Goal: Task Accomplishment & Management: Complete application form

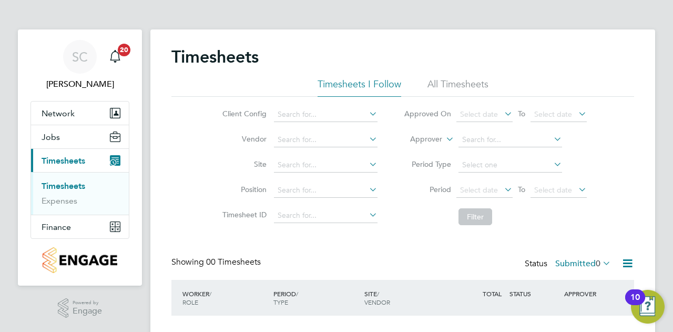
drag, startPoint x: 458, startPoint y: 87, endPoint x: 461, endPoint y: 103, distance: 15.6
click at [458, 87] on li "All Timesheets" at bounding box center [458, 87] width 61 height 19
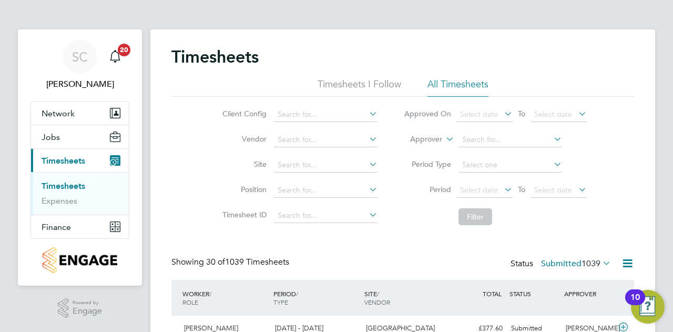
click at [82, 157] on span "Timesheets" at bounding box center [64, 161] width 44 height 10
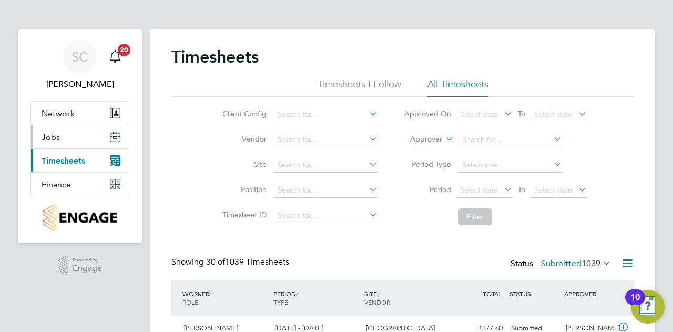
click at [80, 143] on button "Jobs" at bounding box center [80, 136] width 98 height 23
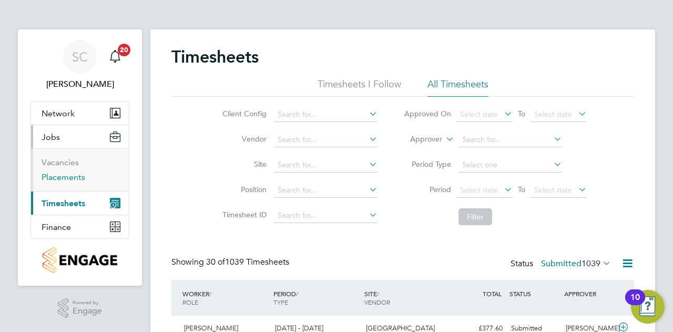
click at [74, 176] on link "Placements" at bounding box center [64, 177] width 44 height 10
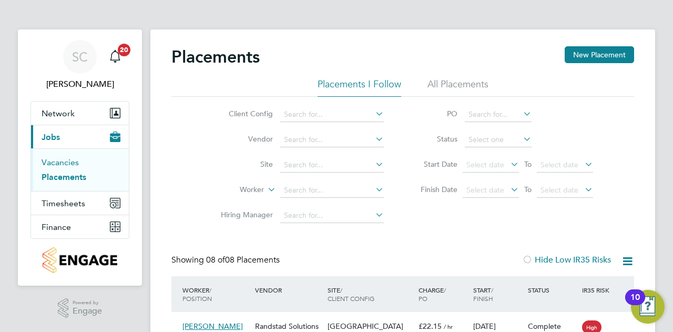
click at [53, 159] on link "Vacancies" at bounding box center [60, 162] width 37 height 10
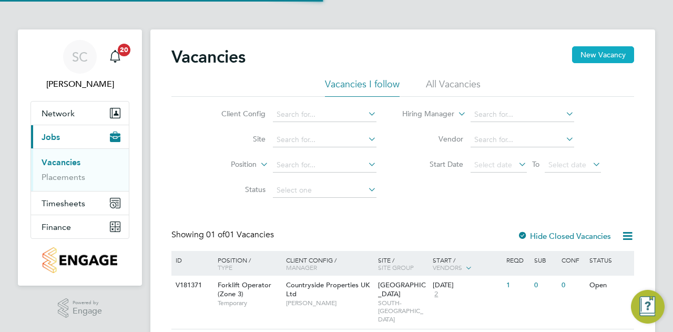
click at [592, 48] on button "New Vacancy" at bounding box center [603, 54] width 62 height 17
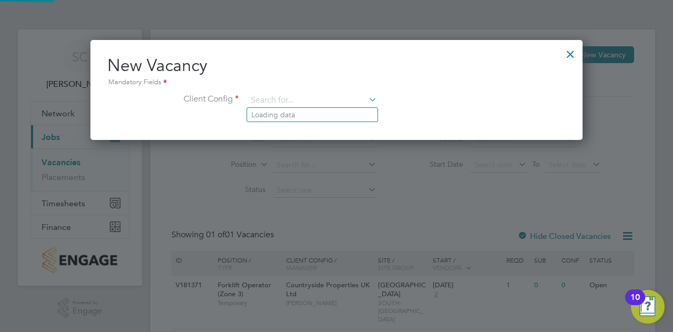
drag, startPoint x: 279, startPoint y: 92, endPoint x: 314, endPoint y: 108, distance: 38.1
click at [278, 93] on input at bounding box center [312, 101] width 130 height 16
type input "M"
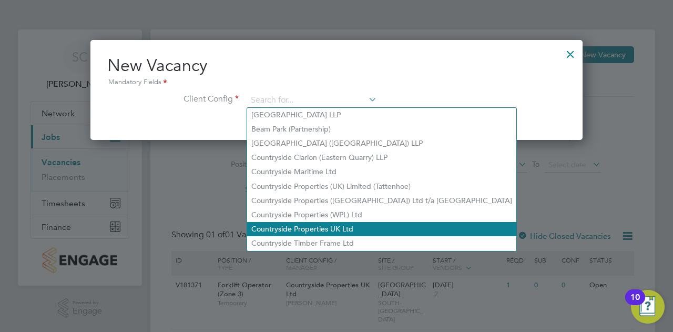
click at [325, 230] on li "Countryside Properties UK Ltd" at bounding box center [381, 229] width 269 height 14
type input "Countryside Properties UK Ltd"
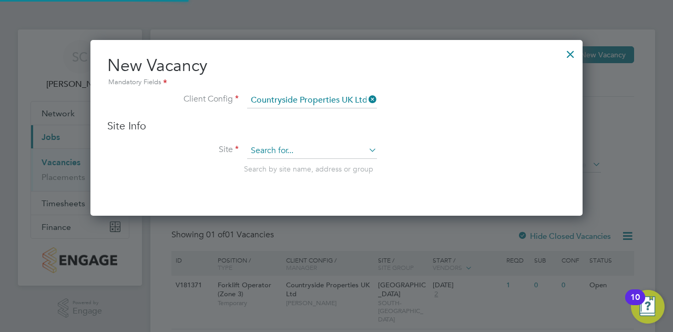
click at [326, 151] on input at bounding box center [312, 151] width 130 height 16
type input "t"
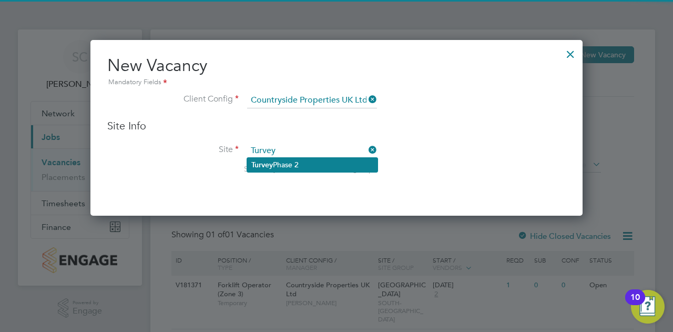
type input "Turvey"
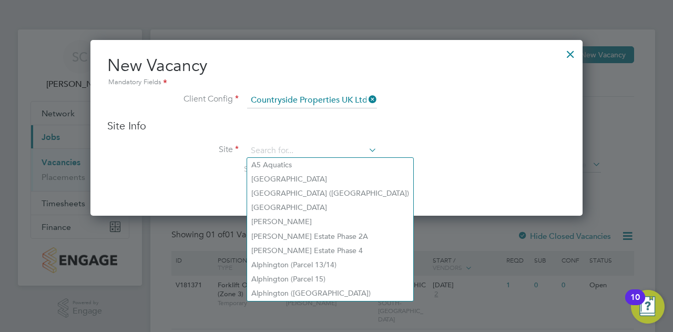
click at [417, 164] on div "Search by site name, address or group" at bounding box center [405, 168] width 322 height 9
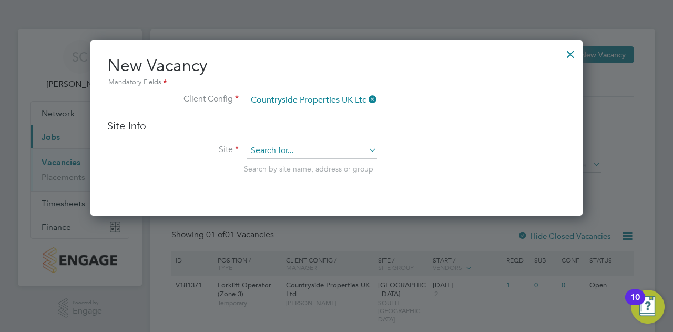
click at [301, 145] on input at bounding box center [312, 151] width 130 height 16
click at [308, 165] on li "Turvey Phase 2" at bounding box center [312, 165] width 130 height 14
type input "Turvey Phase 2"
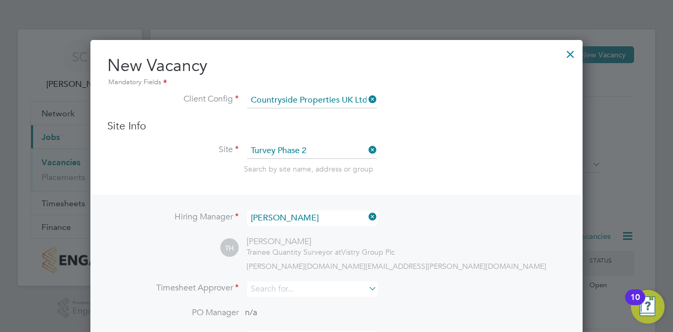
click at [367, 219] on icon at bounding box center [367, 216] width 0 height 15
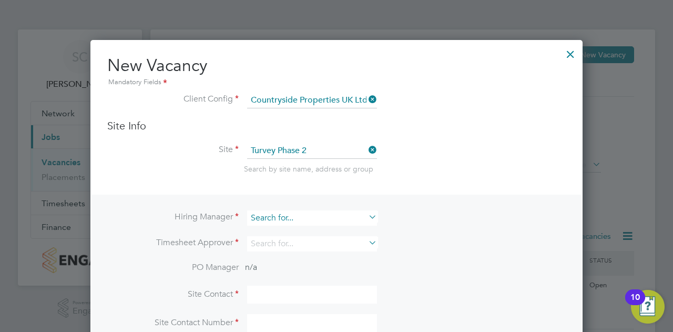
click at [318, 217] on input at bounding box center [312, 217] width 130 height 15
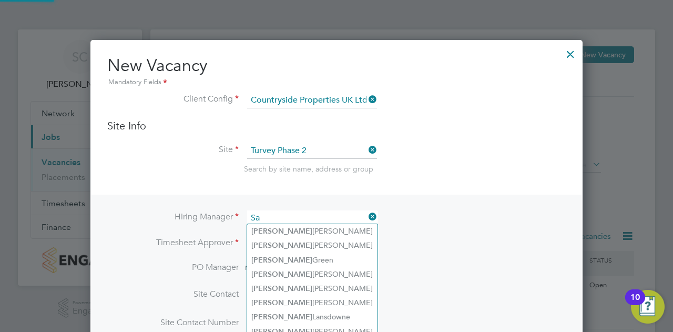
type input "S"
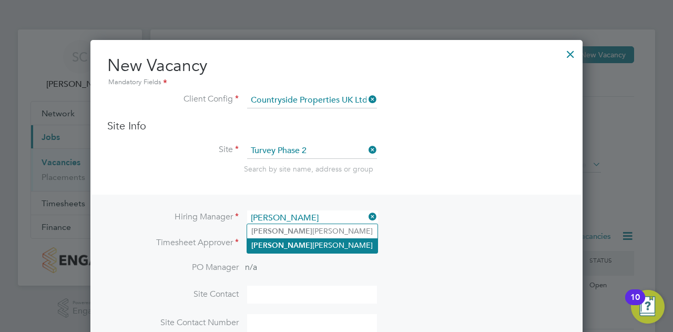
click at [300, 242] on li "[PERSON_NAME]" at bounding box center [312, 245] width 130 height 14
type input "[PERSON_NAME]"
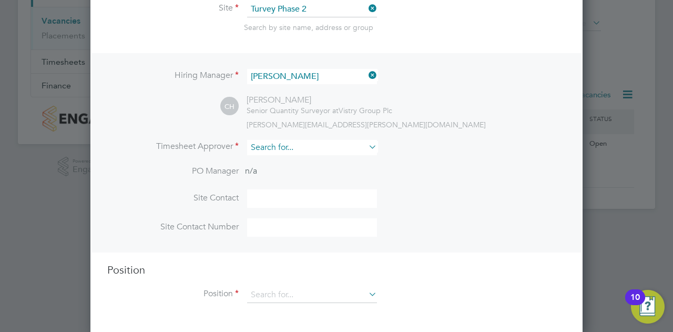
click at [299, 147] on input at bounding box center [312, 147] width 130 height 15
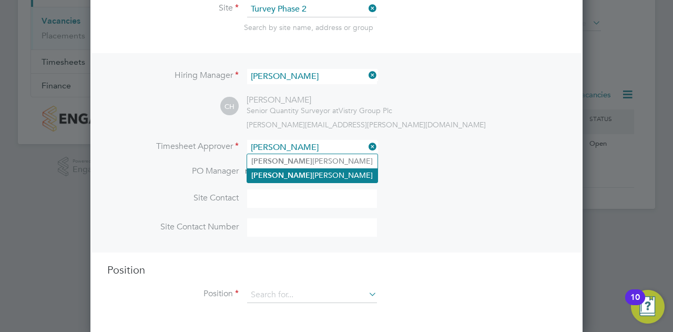
click at [299, 180] on li "[PERSON_NAME]" at bounding box center [312, 175] width 130 height 14
type input "[PERSON_NAME]"
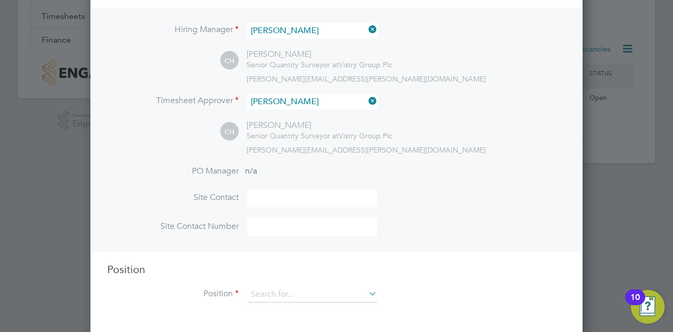
click at [302, 280] on div "Position Position" at bounding box center [336, 288] width 459 height 51
click at [302, 290] on input at bounding box center [312, 295] width 130 height 16
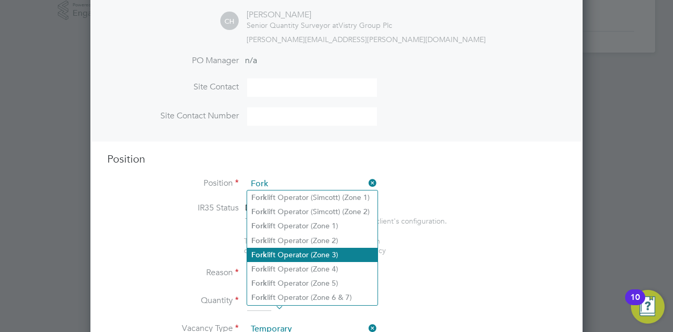
type input "Forklift Operator (Zone 3)"
type textarea "• Operate construction machinery • Delivering large quantities of materials to …"
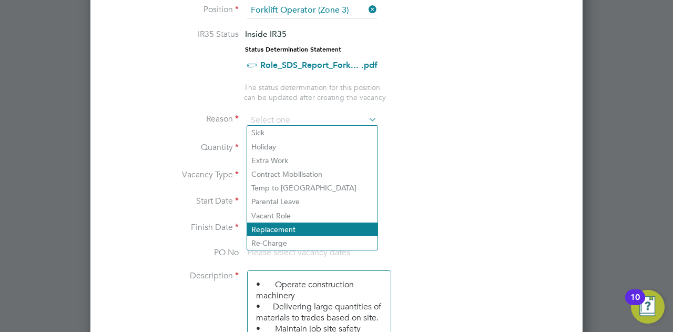
click at [299, 225] on li "Replacement" at bounding box center [312, 230] width 130 height 14
type input "Replacement"
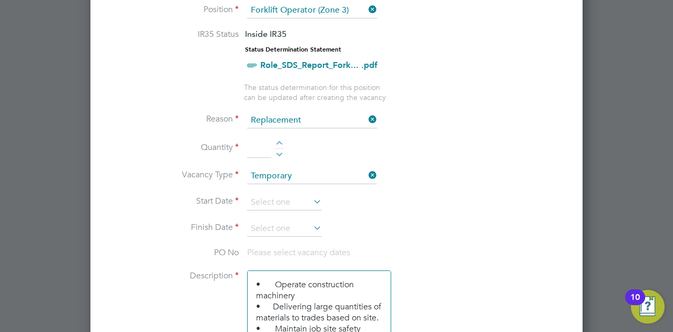
click at [278, 141] on div at bounding box center [279, 144] width 9 height 7
type input "1"
click at [311, 196] on icon at bounding box center [311, 201] width 0 height 15
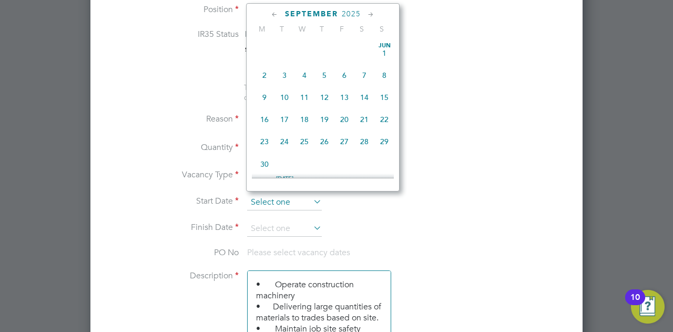
scroll to position [406, 0]
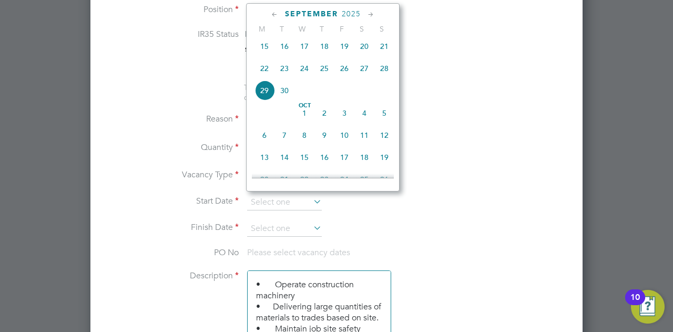
click at [263, 93] on span "29" at bounding box center [265, 90] width 20 height 20
type input "[DATE]"
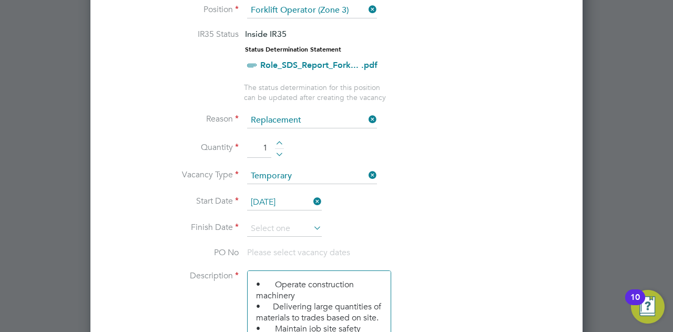
click at [316, 234] on li "Finish Date" at bounding box center [336, 234] width 459 height 26
click at [311, 224] on icon at bounding box center [311, 227] width 0 height 15
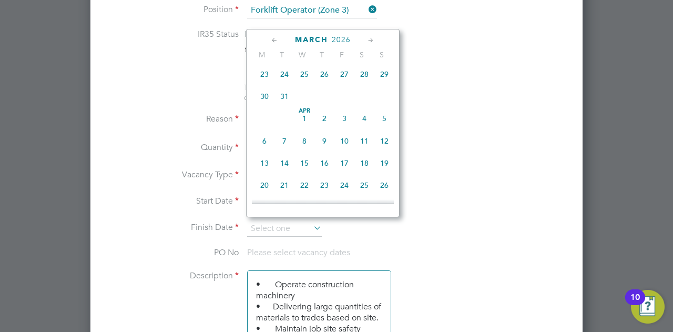
scroll to position [1098, 0]
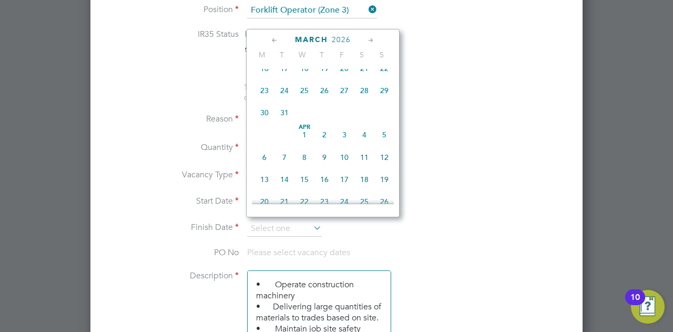
click at [288, 123] on span "31" at bounding box center [285, 113] width 20 height 20
type input "[DATE]"
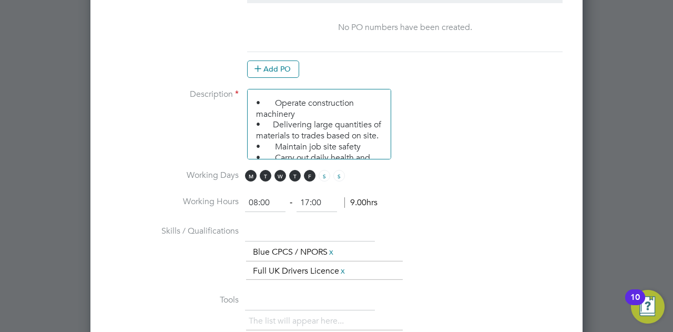
scroll to position [682, 0]
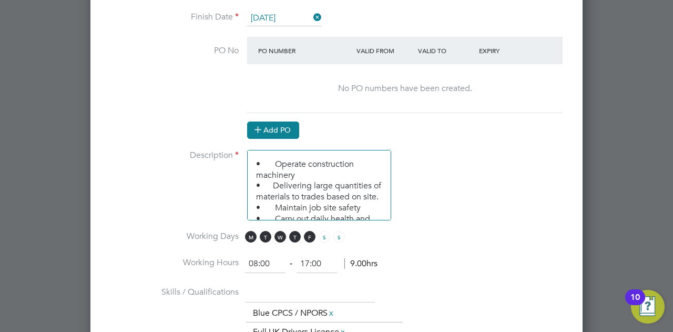
click at [288, 133] on button "Add PO" at bounding box center [273, 130] width 52 height 17
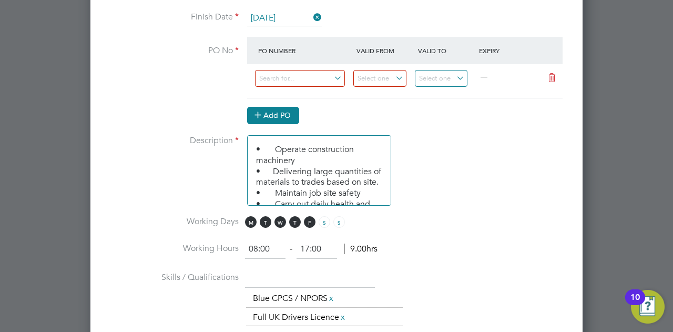
scroll to position [1597, 492]
click at [556, 77] on icon at bounding box center [552, 78] width 13 height 8
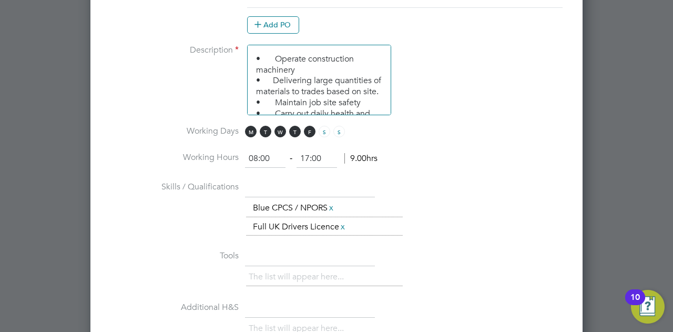
click at [327, 151] on input "17:00" at bounding box center [317, 158] width 41 height 19
type input "1"
click at [409, 178] on li "Skills / Qualifications The list will appear here... Blue CPCS / NPORS x Full U…" at bounding box center [336, 212] width 459 height 68
click at [306, 150] on input "04:30" at bounding box center [317, 158] width 41 height 19
type input "16:30"
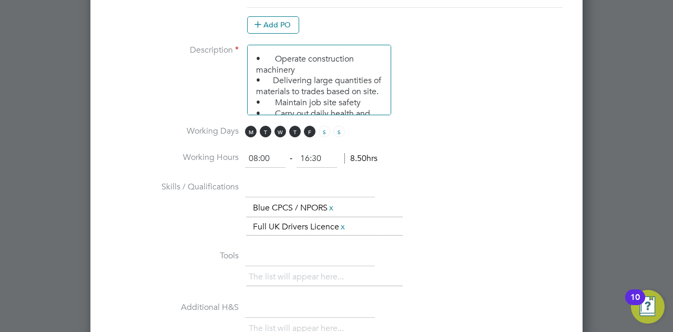
click at [365, 181] on input "text" at bounding box center [310, 187] width 130 height 19
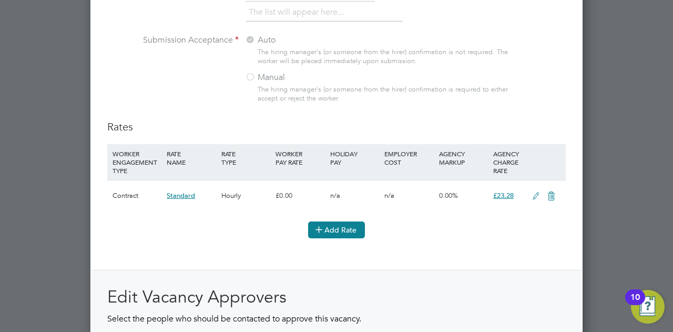
scroll to position [1320, 0]
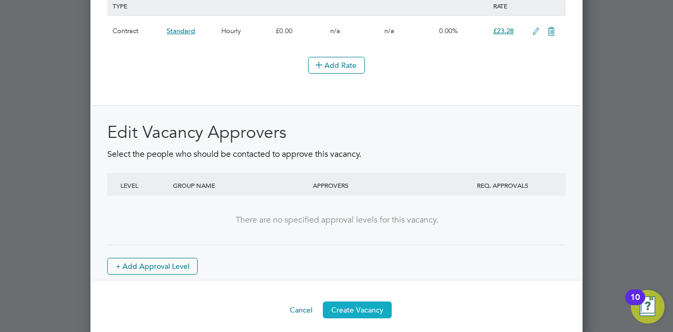
click at [367, 303] on button "Create Vacancy" at bounding box center [357, 309] width 69 height 17
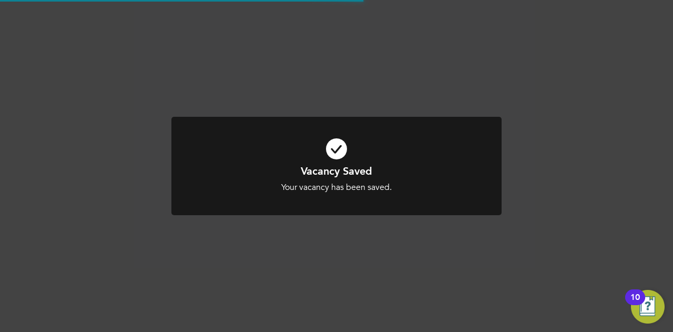
scroll to position [963, 0]
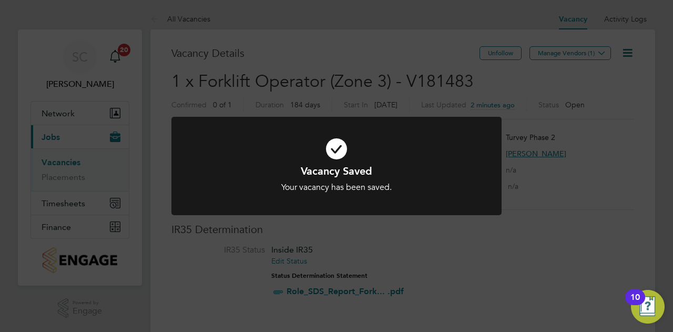
click at [385, 256] on div "Vacancy Saved Your vacancy has been saved. Cancel Okay" at bounding box center [336, 166] width 673 height 332
